Goal: Browse casually: Explore the website without a specific task or goal

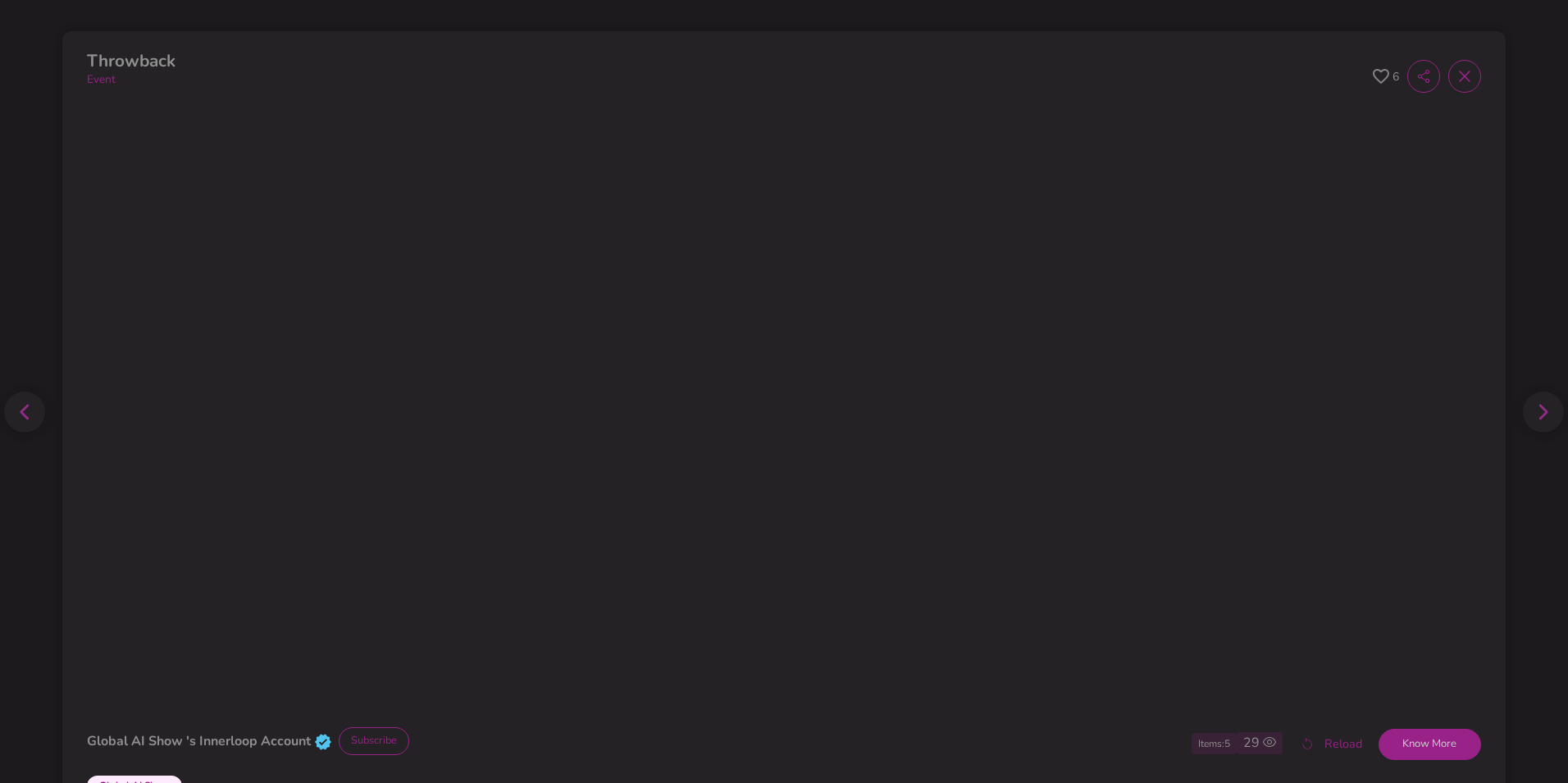
click at [1454, 85] on span at bounding box center [1465, 76] width 33 height 33
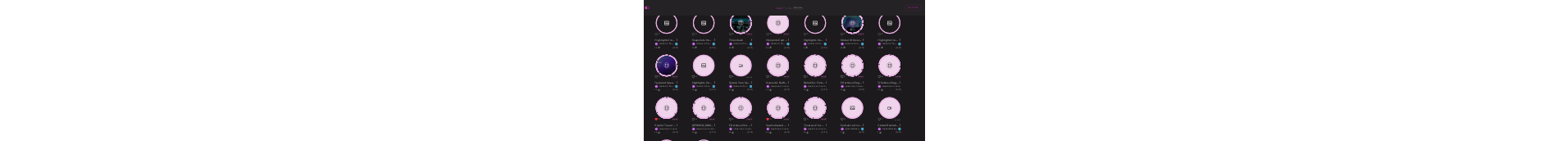
scroll to position [619, 0]
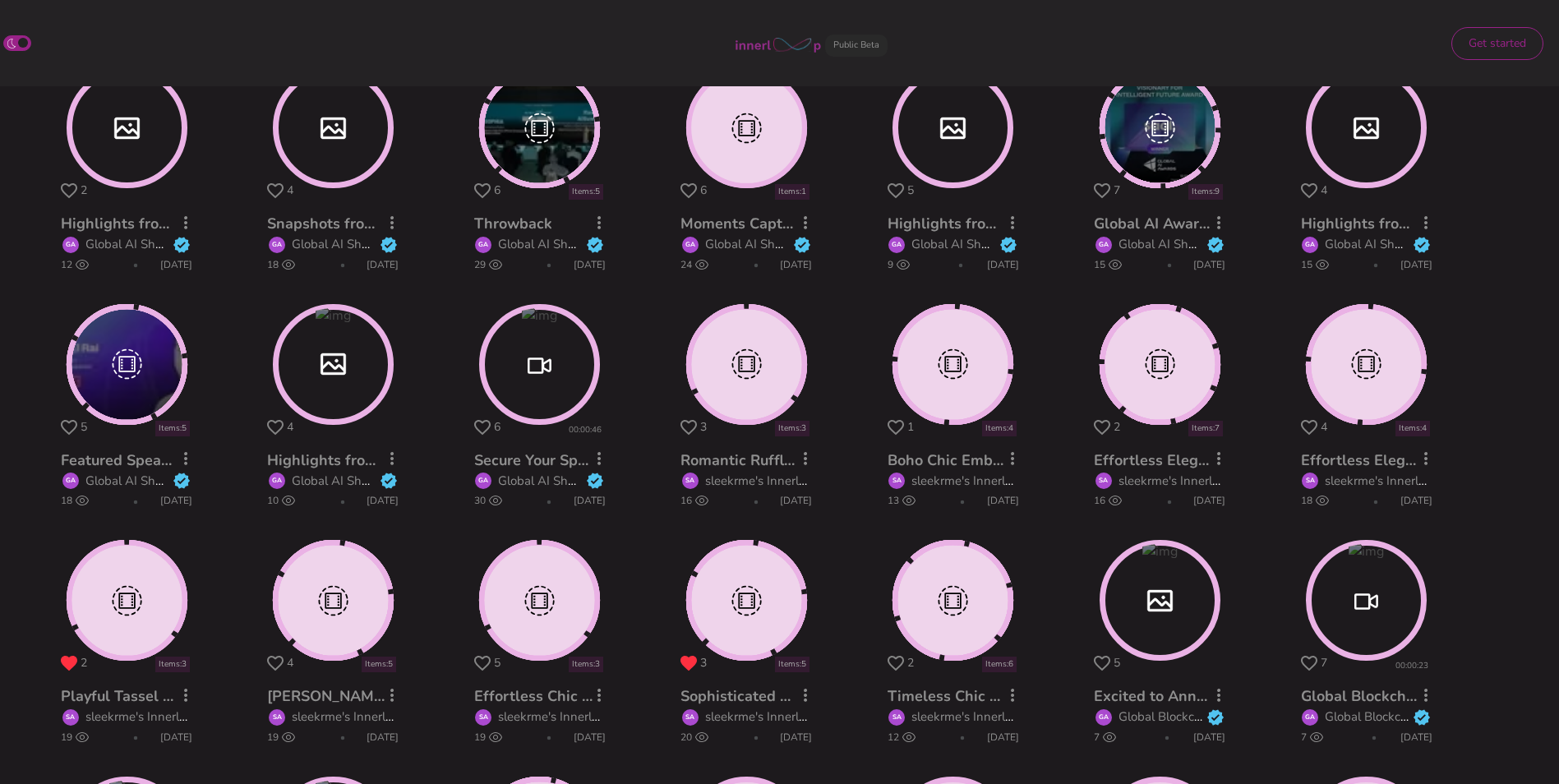
click at [555, 355] on circle at bounding box center [540, 364] width 116 height 116
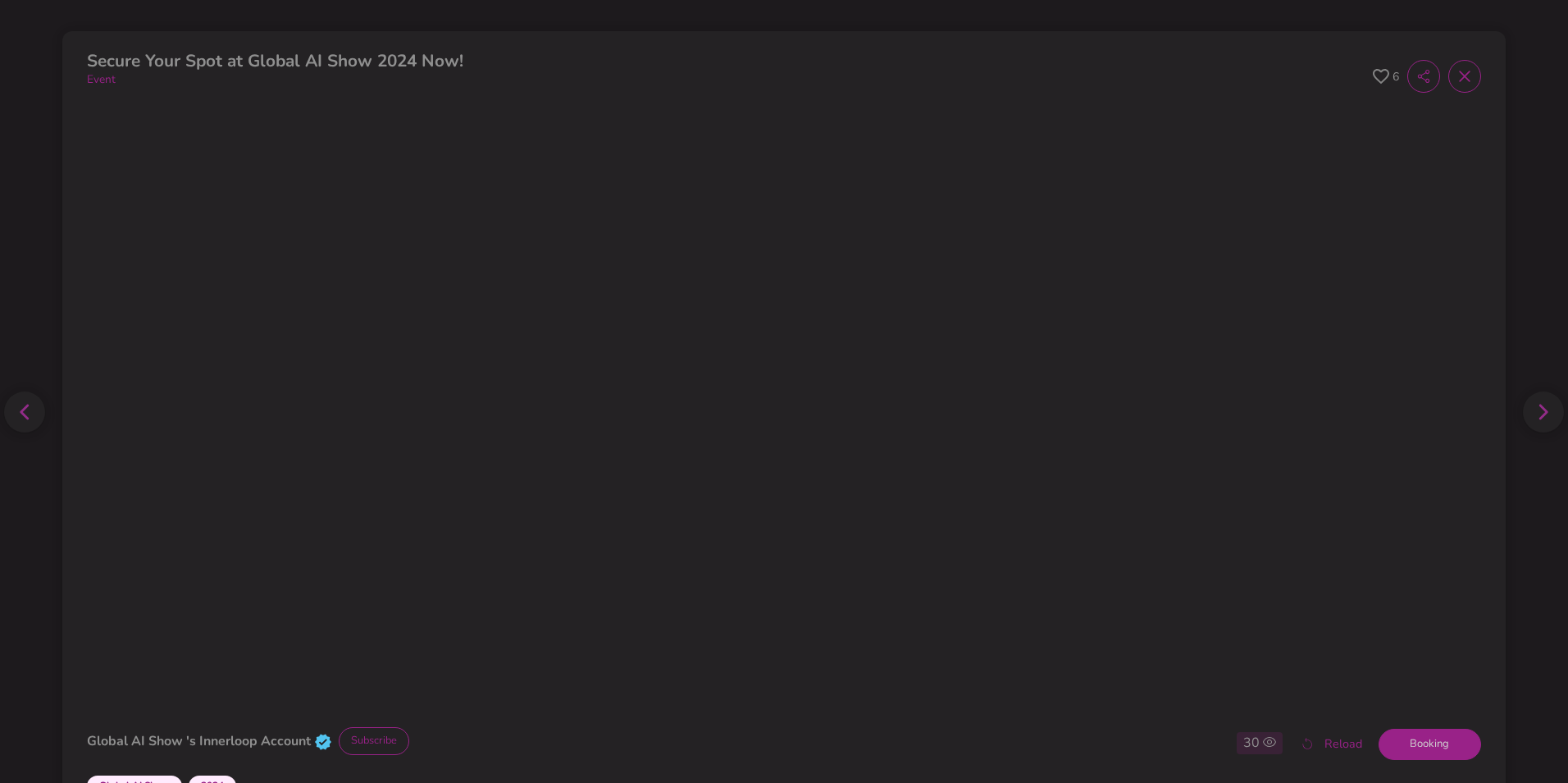
click at [1372, 79] on icon at bounding box center [1380, 76] width 16 height 15
click at [1457, 79] on icon at bounding box center [1464, 76] width 16 height 16
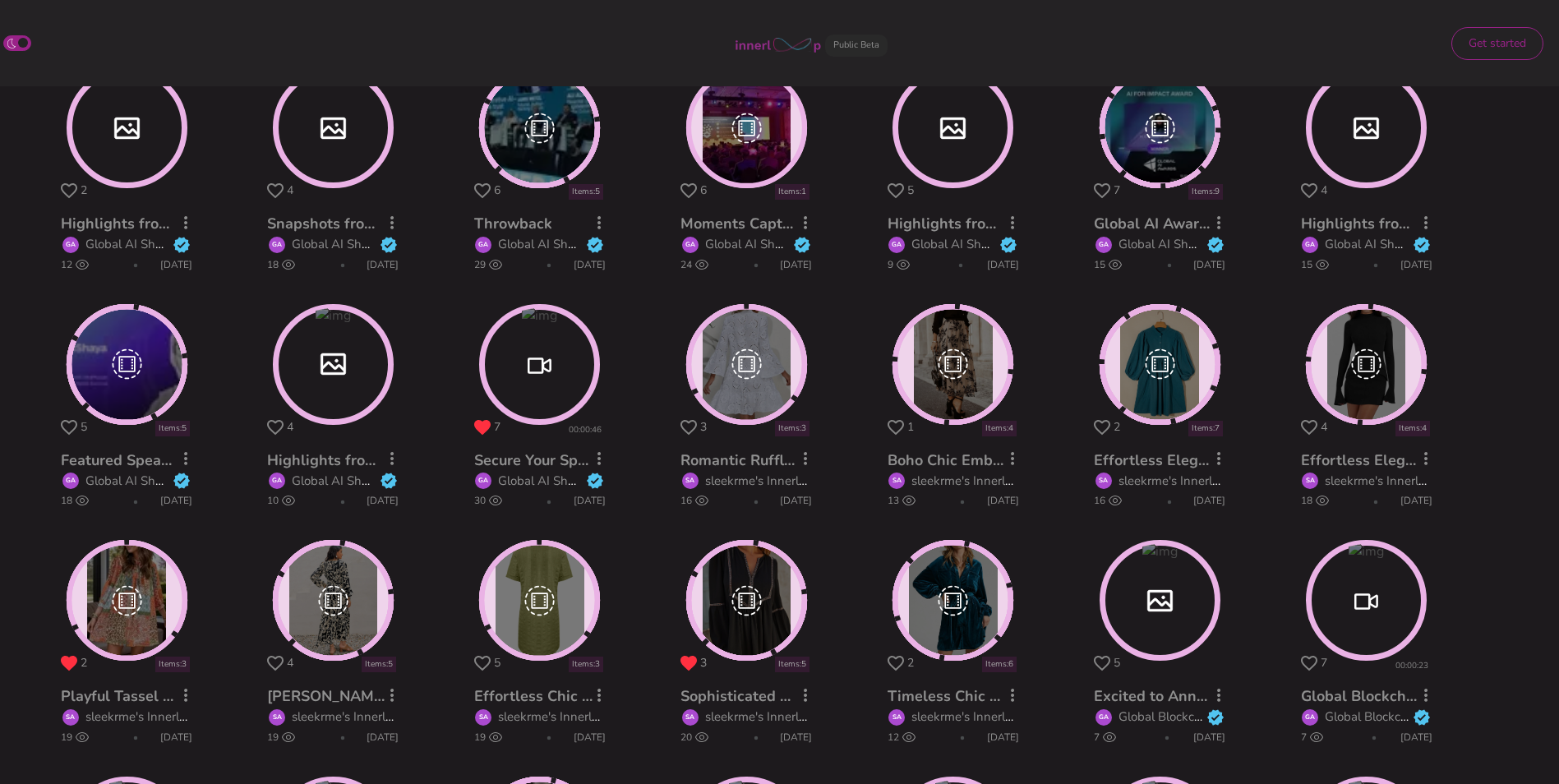
click at [128, 598] on circle at bounding box center [127, 600] width 117 height 117
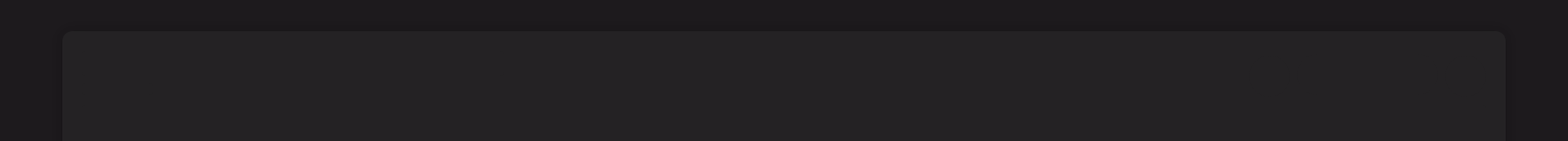
scroll to position [619, 0]
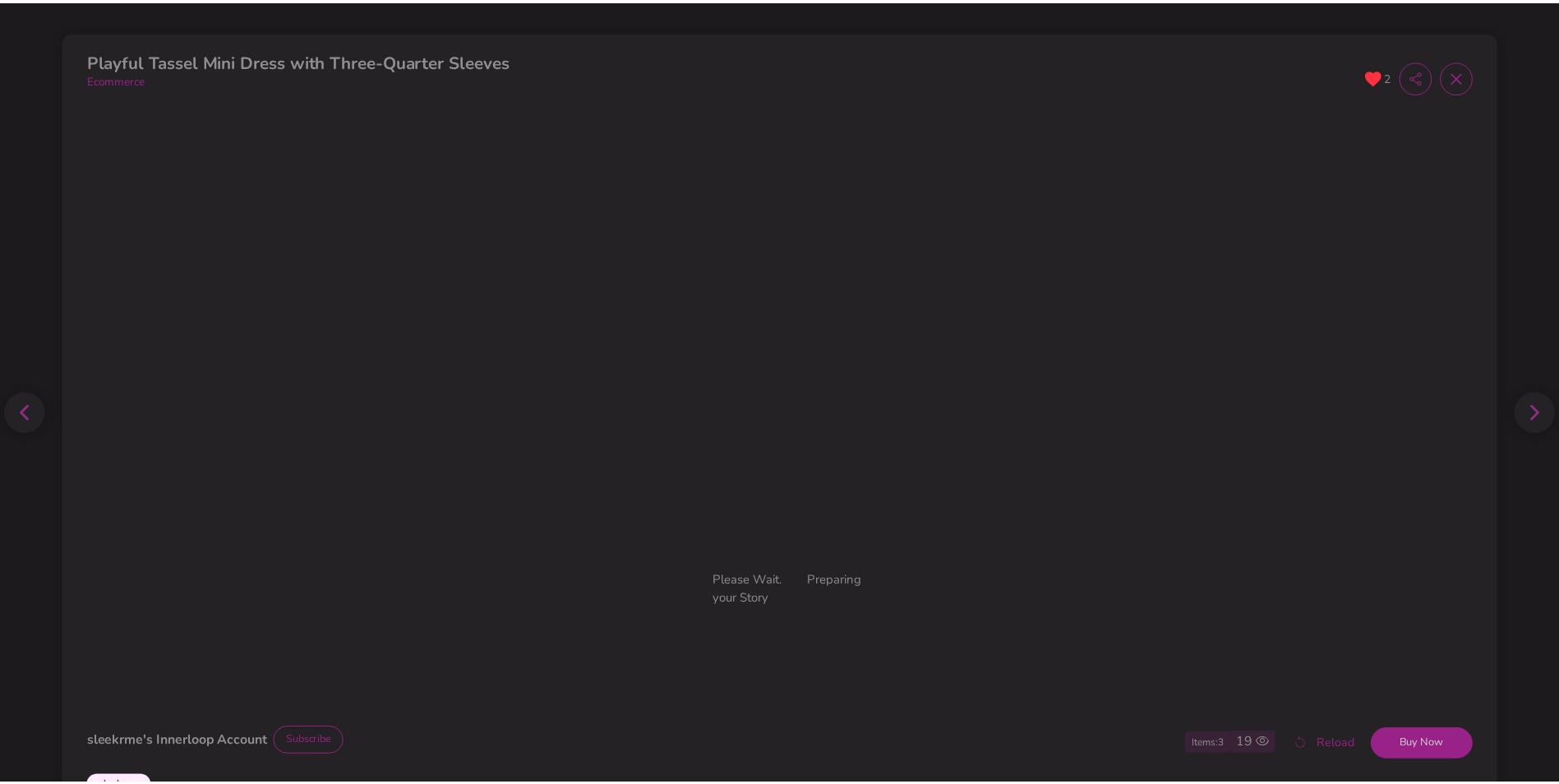
scroll to position [621, 0]
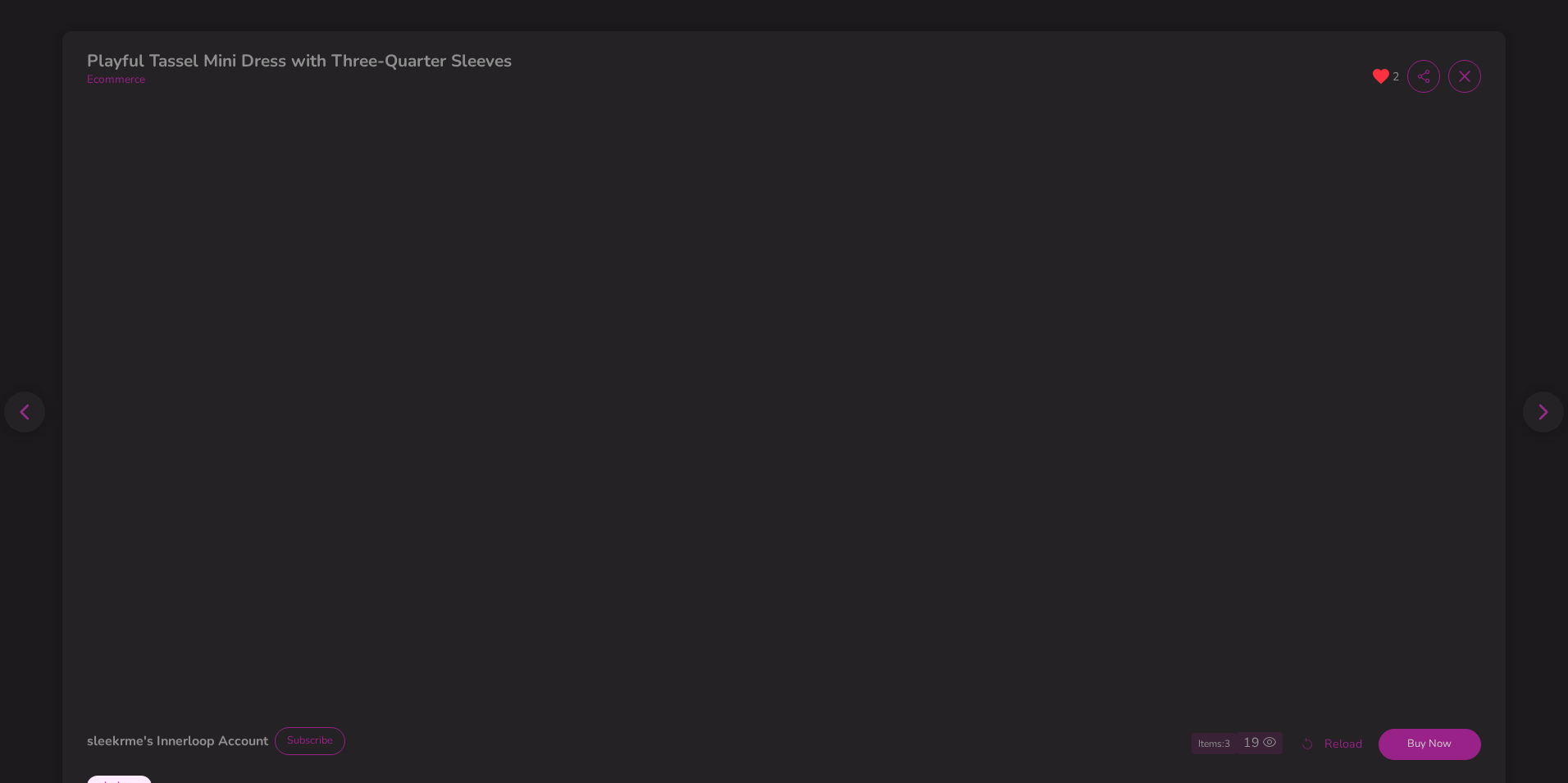
click at [1459, 75] on icon at bounding box center [1464, 76] width 11 height 11
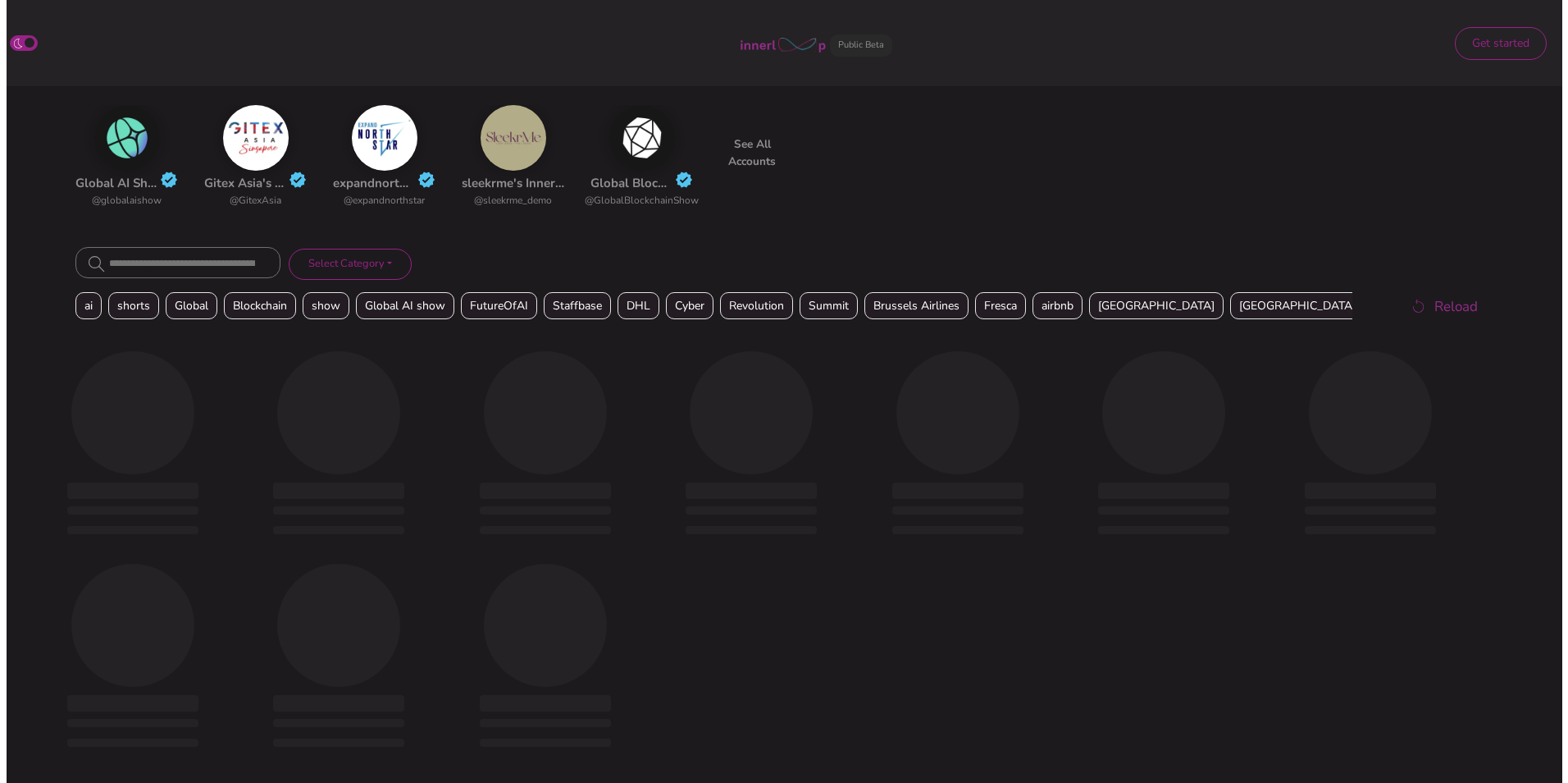
scroll to position [404, 0]
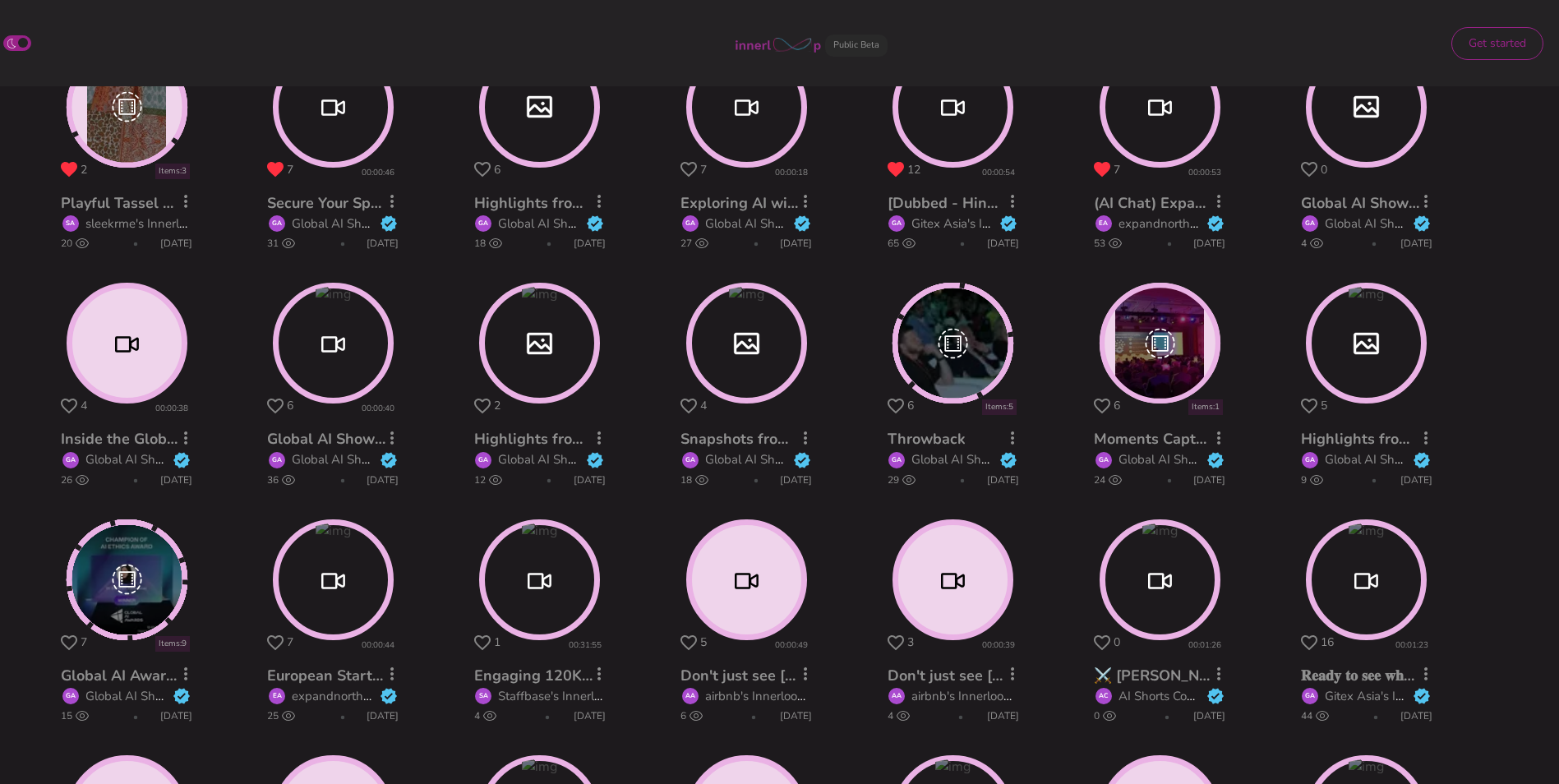
click at [150, 140] on circle at bounding box center [127, 580] width 117 height 117
